Goal: Browse casually: Explore the website without a specific task or goal

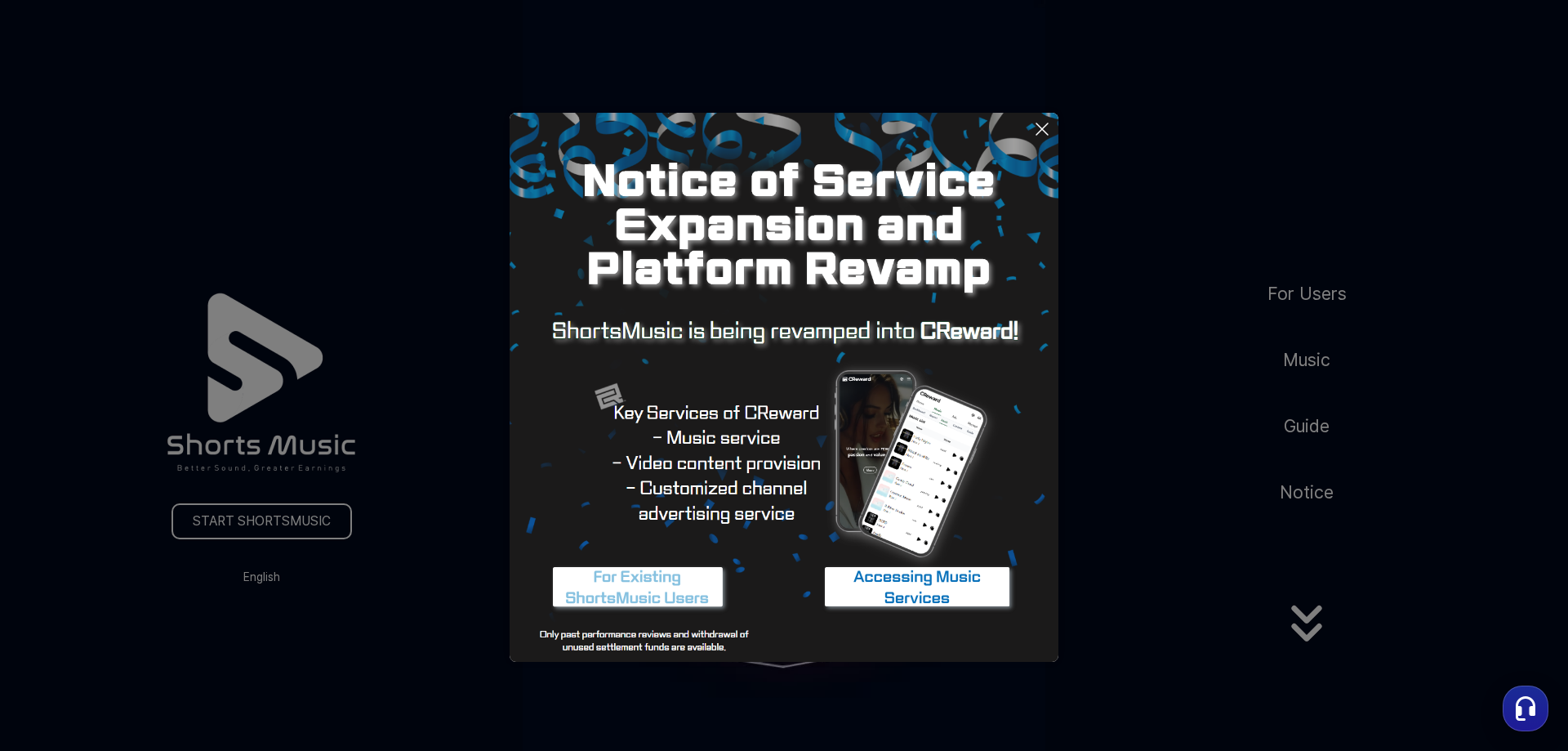
click at [1047, 130] on icon at bounding box center [1042, 129] width 19 height 19
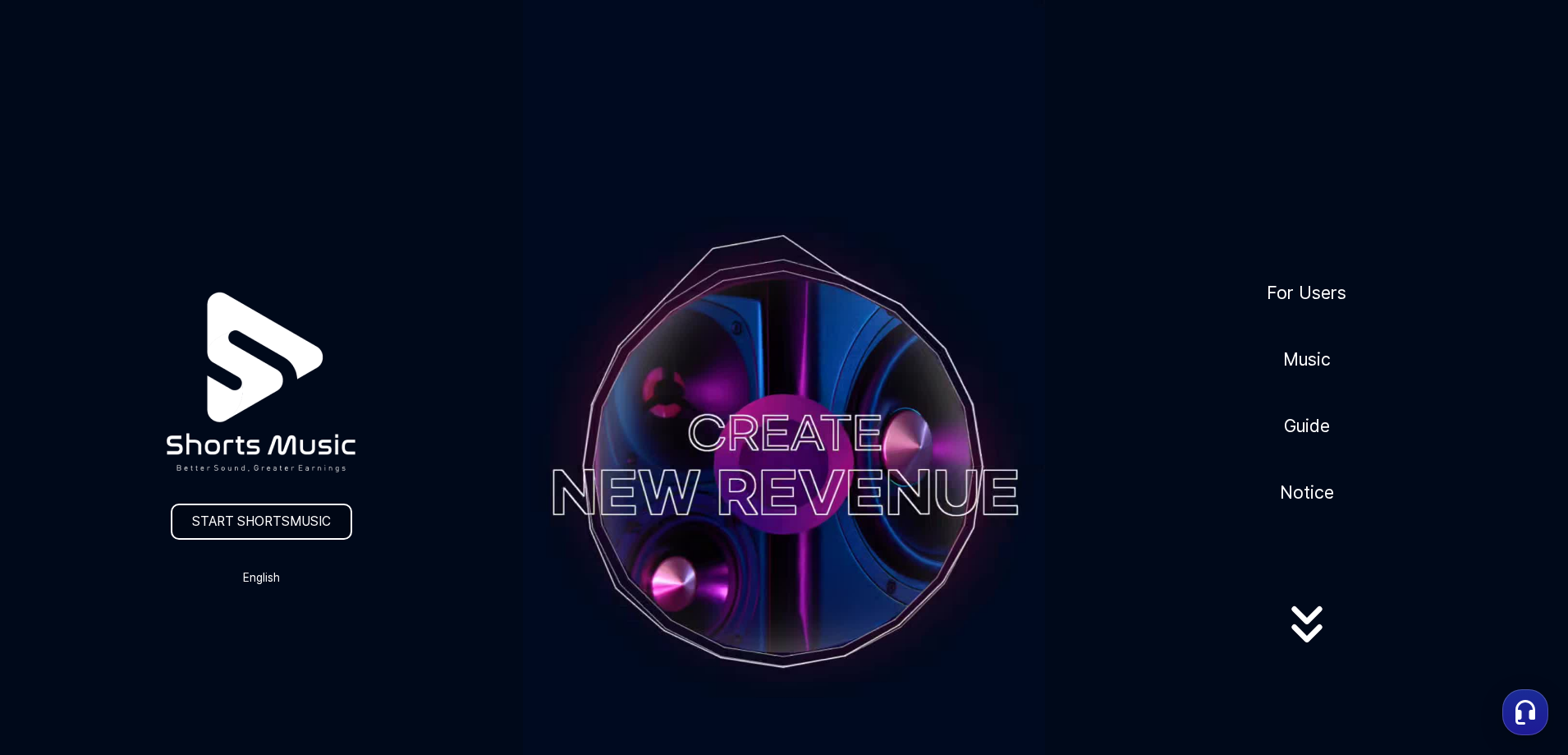
click at [236, 518] on link "START SHORTSMUSIC" at bounding box center [261, 522] width 182 height 36
click at [1319, 353] on link "Music" at bounding box center [1307, 359] width 61 height 40
